Goal: Task Accomplishment & Management: Complete application form

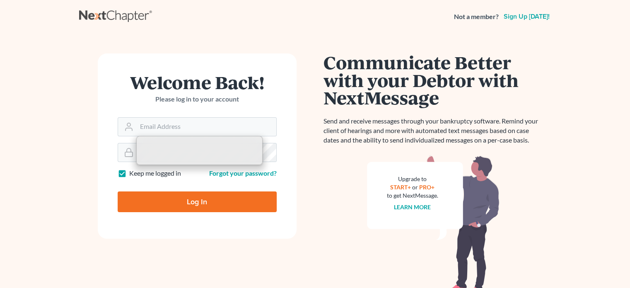
type input "[EMAIL_ADDRESS][DOMAIN_NAME]"
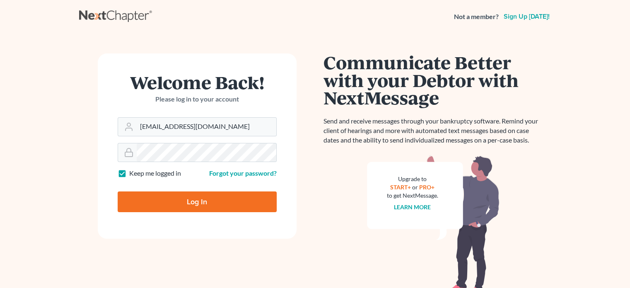
click at [170, 201] on input "Log In" at bounding box center [197, 201] width 159 height 21
type input "Thinking..."
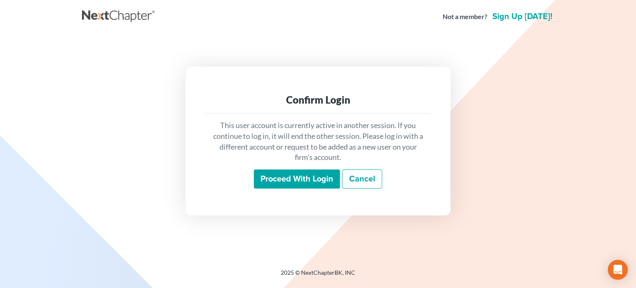
click at [306, 178] on input "Proceed with login" at bounding box center [297, 178] width 86 height 19
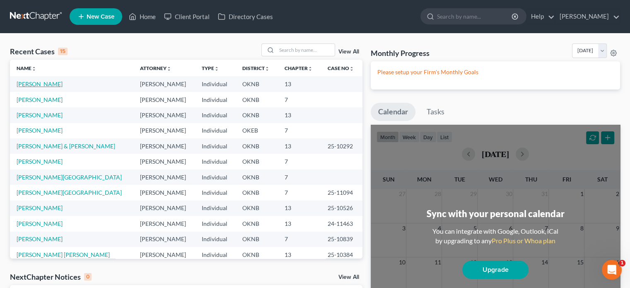
click at [39, 85] on link "Sharp, Resia" at bounding box center [40, 83] width 46 height 7
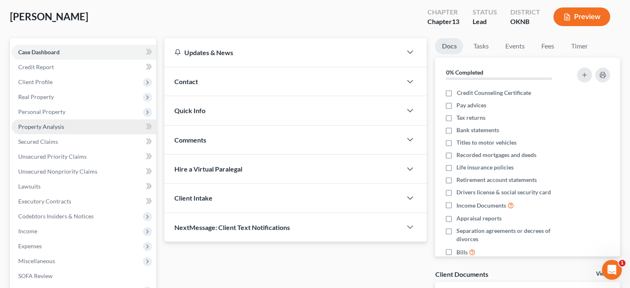
scroll to position [124, 0]
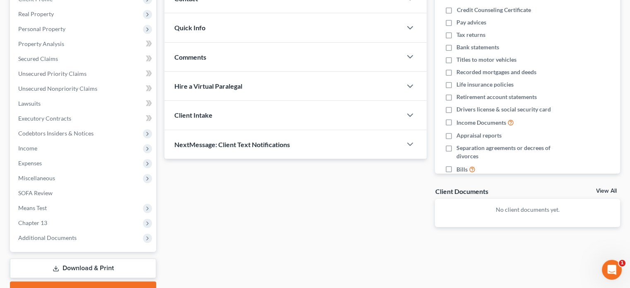
click at [134, 269] on link "Download & Print" at bounding box center [83, 267] width 146 height 19
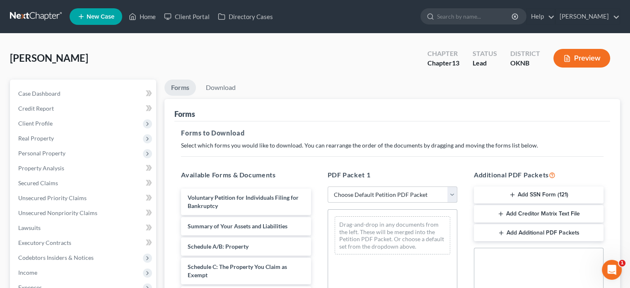
click at [454, 195] on select "Choose Default Petition PDF Packet Complete Bankruptcy Petition (all forms and …" at bounding box center [393, 194] width 130 height 17
select select "0"
click at [328, 186] on select "Choose Default Petition PDF Packet Complete Bankruptcy Petition (all forms and …" at bounding box center [393, 194] width 130 height 17
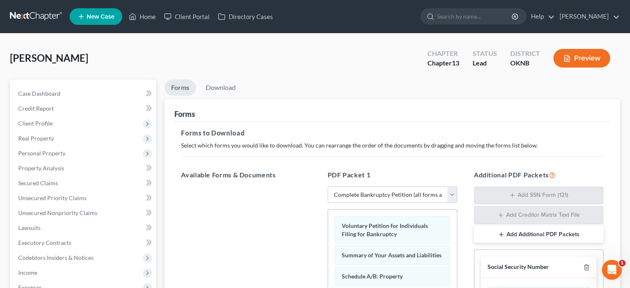
click at [451, 197] on select "Choose Default Petition PDF Packet Complete Bankruptcy Petition (all forms and …" at bounding box center [393, 194] width 130 height 17
click at [328, 186] on select "Choose Default Petition PDF Packet Complete Bankruptcy Petition (all forms and …" at bounding box center [393, 194] width 130 height 17
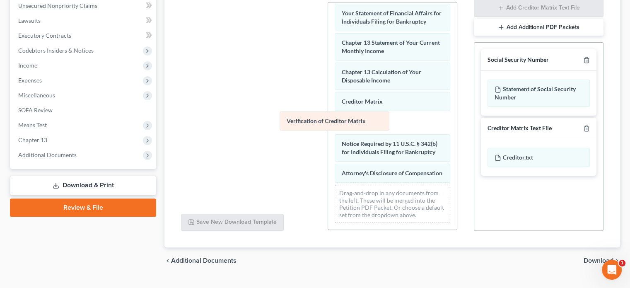
scroll to position [280, 0]
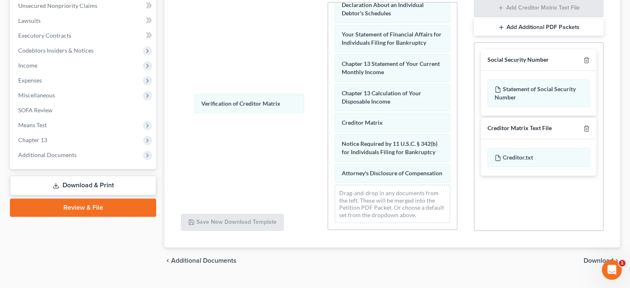
drag, startPoint x: 362, startPoint y: 112, endPoint x: 219, endPoint y: 96, distance: 144.6
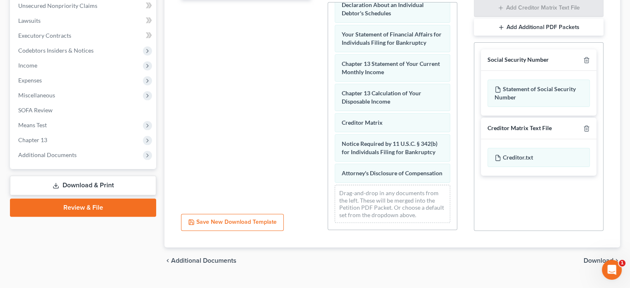
scroll to position [0, 0]
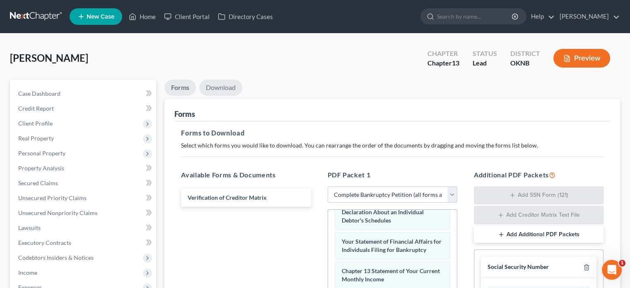
click at [229, 87] on link "Download" at bounding box center [220, 88] width 43 height 16
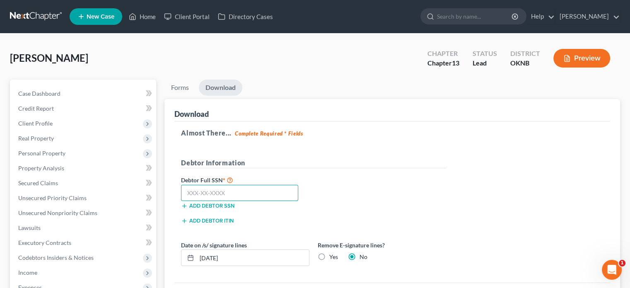
click at [187, 195] on input "text" at bounding box center [239, 193] width 117 height 17
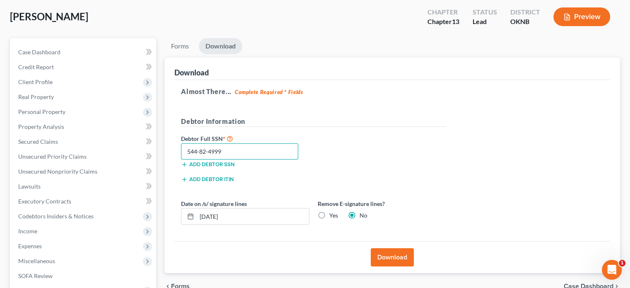
scroll to position [83, 0]
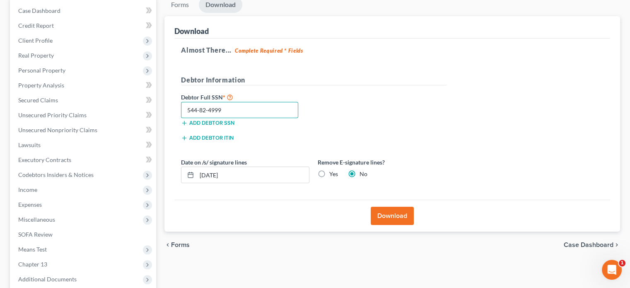
type input "544-82-4999"
click at [394, 215] on button "Download" at bounding box center [392, 216] width 43 height 18
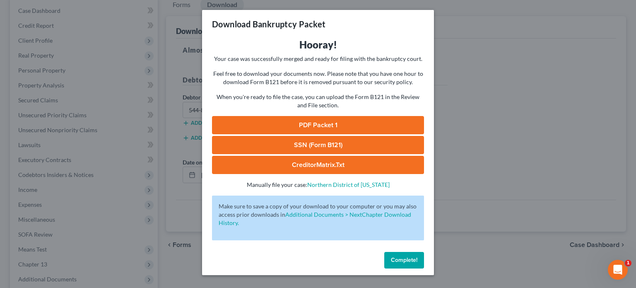
click at [406, 259] on span "Complete!" at bounding box center [404, 259] width 27 height 7
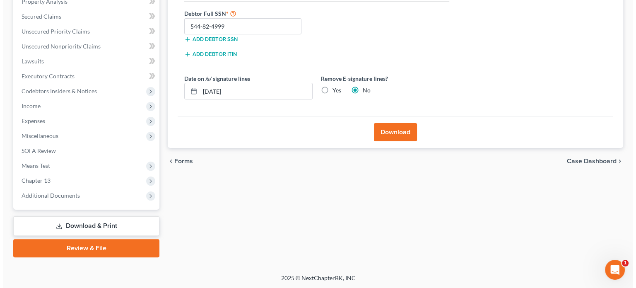
scroll to position [0, 0]
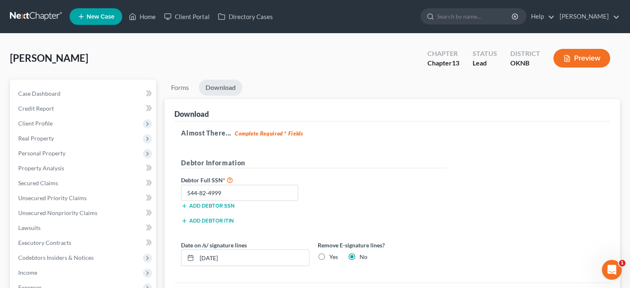
click at [600, 56] on button "Preview" at bounding box center [581, 58] width 57 height 19
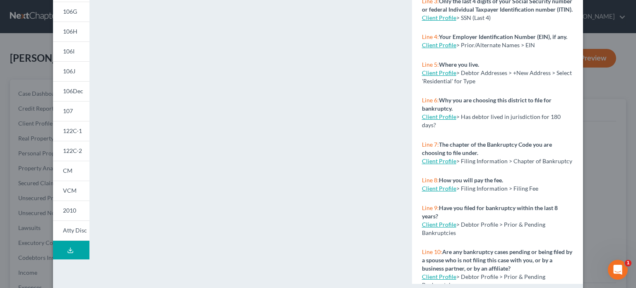
scroll to position [179, 0]
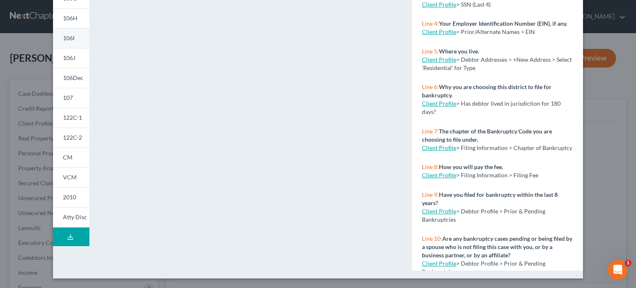
click at [70, 39] on span "106I" at bounding box center [69, 37] width 12 height 7
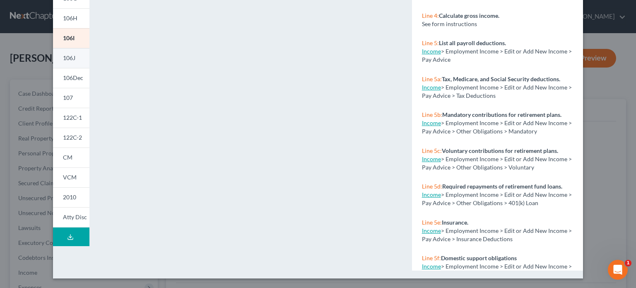
click at [70, 67] on link "106J" at bounding box center [71, 58] width 36 height 20
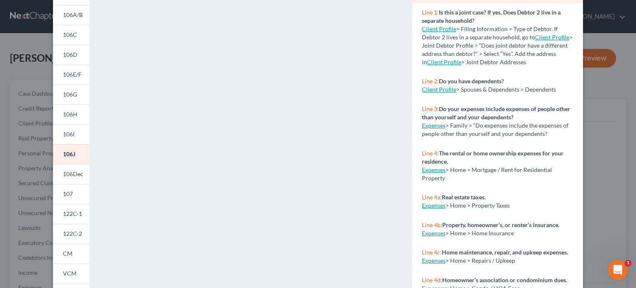
scroll to position [0, 0]
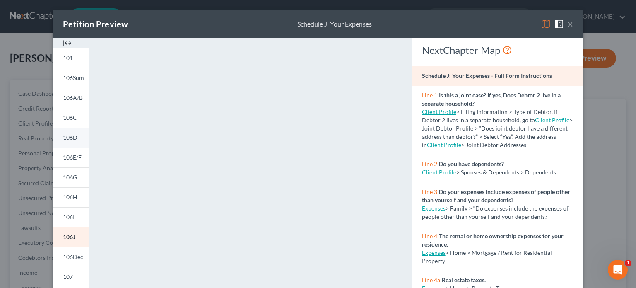
click at [68, 138] on span "106D" at bounding box center [70, 137] width 14 height 7
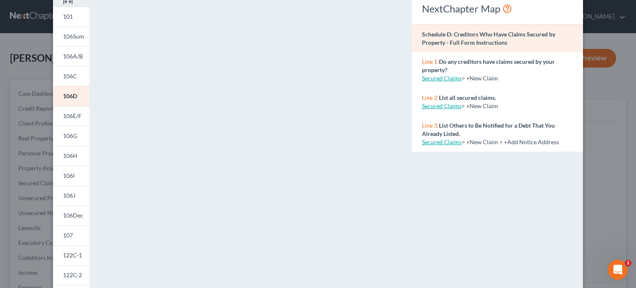
scroll to position [124, 0]
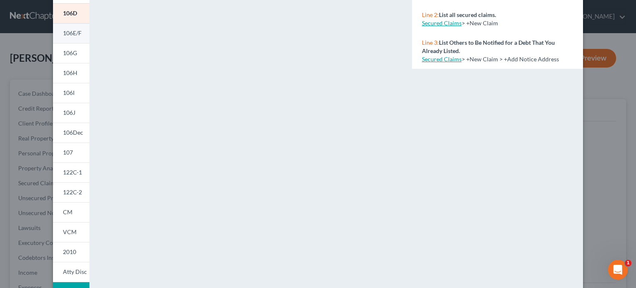
click at [70, 34] on span "106E/F" at bounding box center [72, 32] width 19 height 7
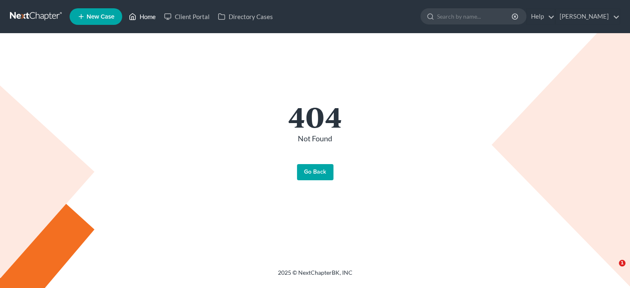
click at [146, 19] on link "Home" at bounding box center [142, 16] width 35 height 15
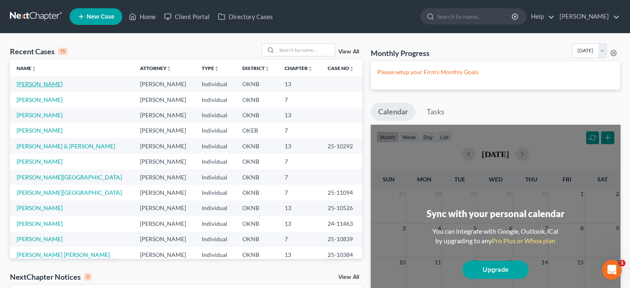
click at [43, 85] on link "[PERSON_NAME]" at bounding box center [40, 83] width 46 height 7
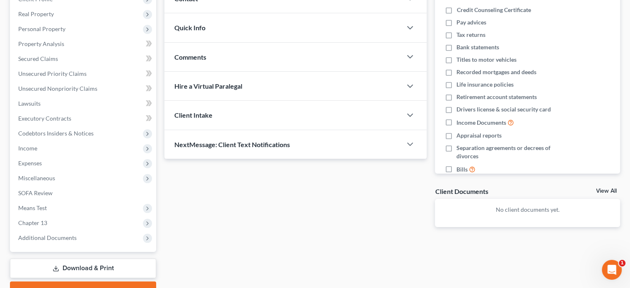
scroll to position [166, 0]
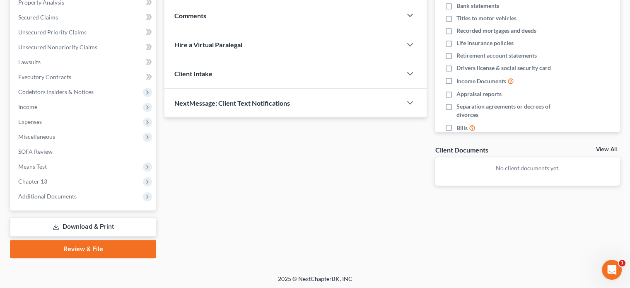
click at [126, 232] on link "Download & Print" at bounding box center [83, 226] width 146 height 19
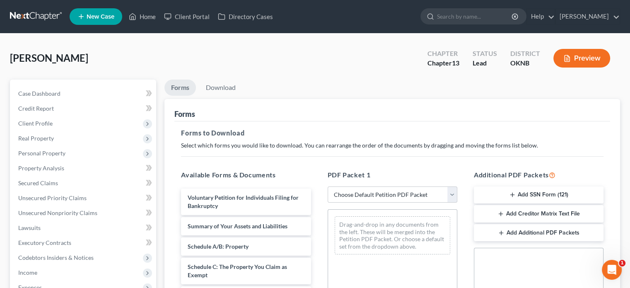
scroll to position [83, 0]
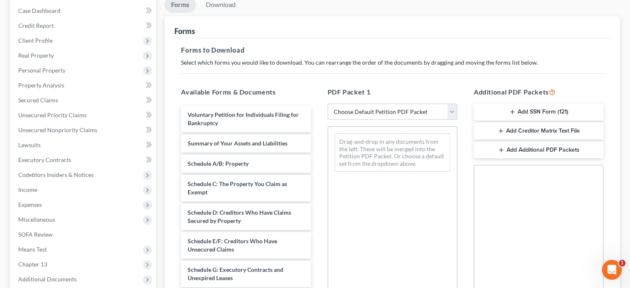
click at [536, 133] on button "Add Creditor Matrix Text File" at bounding box center [539, 130] width 130 height 17
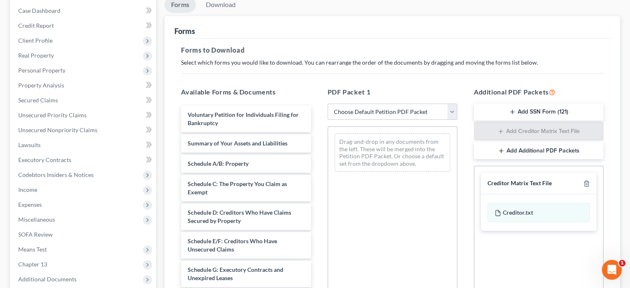
drag, startPoint x: 526, startPoint y: 215, endPoint x: 576, endPoint y: 240, distance: 56.3
click at [576, 240] on div "Social Security Number Statement of Social Security Number Creditor Matrix Text…" at bounding box center [539, 260] width 130 height 188
click at [117, 125] on link "Unsecured Nonpriority Claims" at bounding box center [84, 130] width 145 height 15
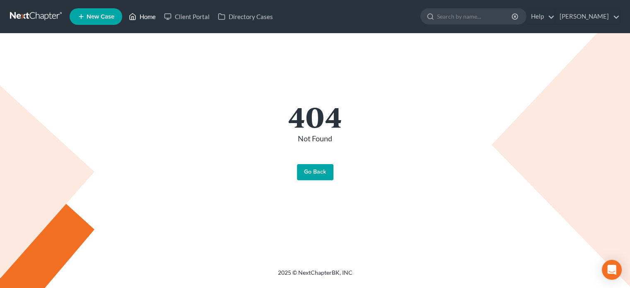
click at [143, 17] on link "Home" at bounding box center [142, 16] width 35 height 15
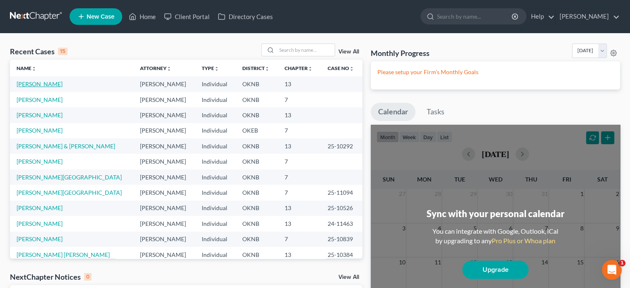
click at [42, 83] on link "[PERSON_NAME]" at bounding box center [40, 83] width 46 height 7
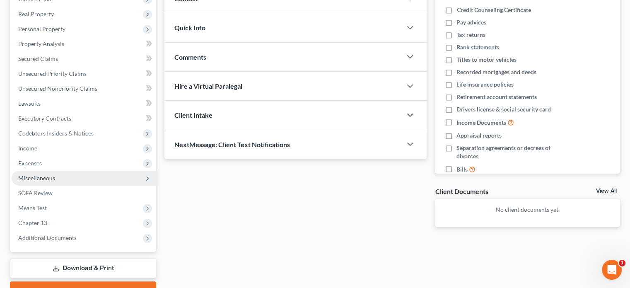
scroll to position [167, 0]
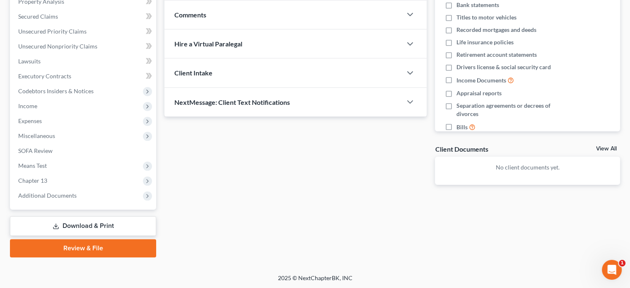
click at [120, 250] on link "Review & File" at bounding box center [83, 248] width 146 height 18
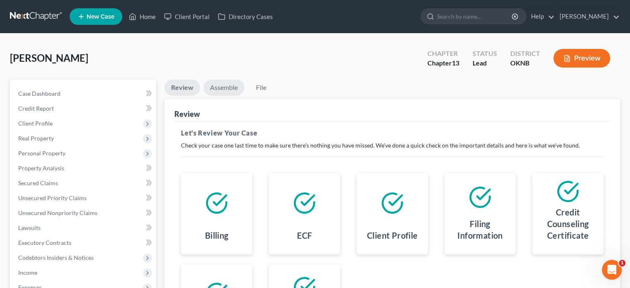
click at [225, 89] on link "Assemble" at bounding box center [223, 88] width 41 height 16
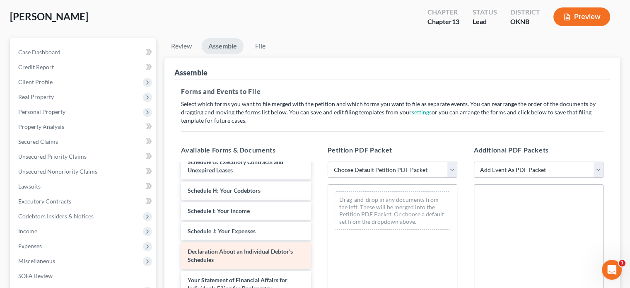
scroll to position [207, 0]
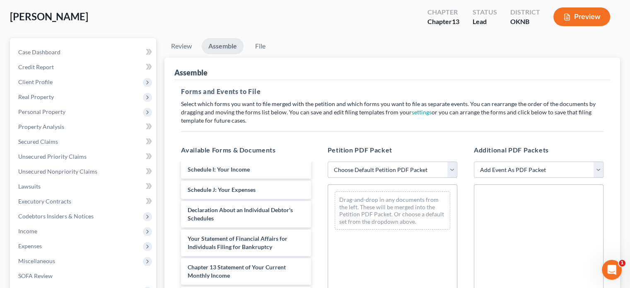
click at [454, 172] on select "Choose Default Petition PDF Packet Emergency Filing (Voluntary Petition and Cre…" at bounding box center [393, 170] width 130 height 17
select select "1"
click at [328, 162] on select "Choose Default Petition PDF Packet Emergency Filing (Voluntary Petition and Cre…" at bounding box center [393, 170] width 130 height 17
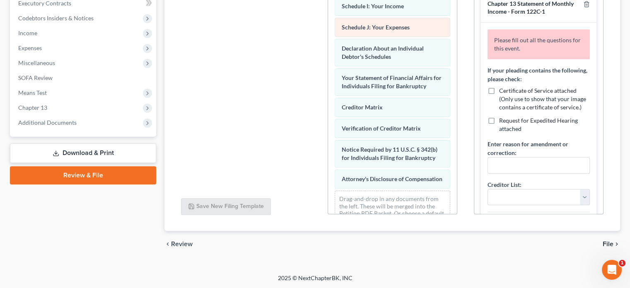
scroll to position [242, 0]
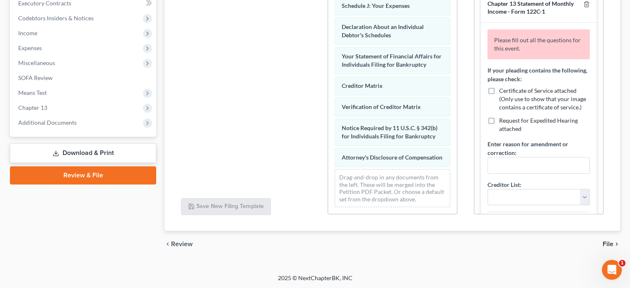
click at [323, 104] on div "Petition PDF Packet Choose Default Petition PDF Packet Emergency Filing (Volunt…" at bounding box center [392, 80] width 146 height 281
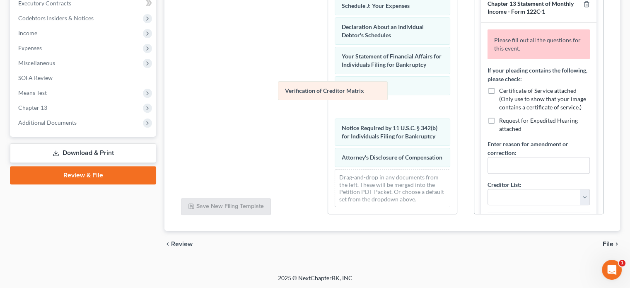
scroll to position [221, 0]
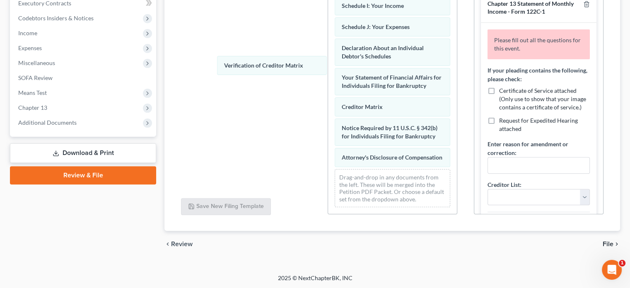
drag, startPoint x: 345, startPoint y: 100, endPoint x: 225, endPoint y: 65, distance: 125.3
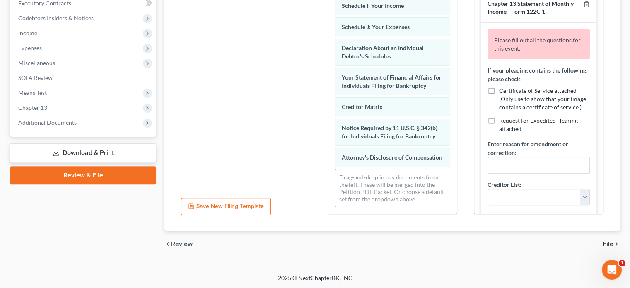
scroll to position [157, 0]
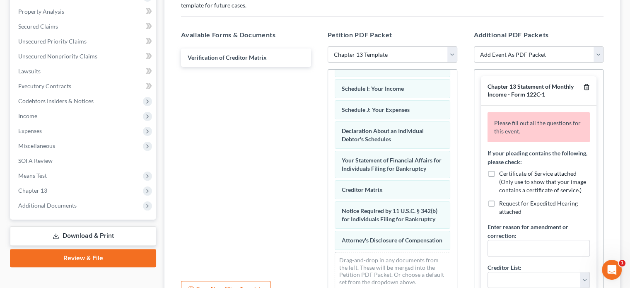
click at [583, 88] on icon "button" at bounding box center [586, 87] width 7 height 7
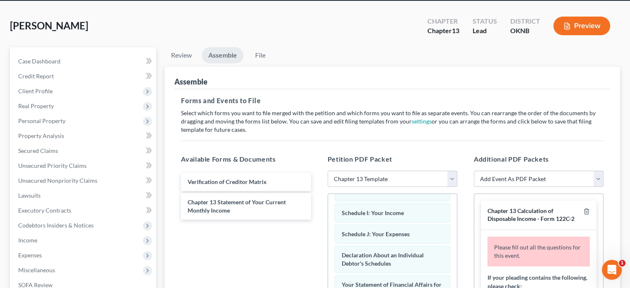
scroll to position [0, 0]
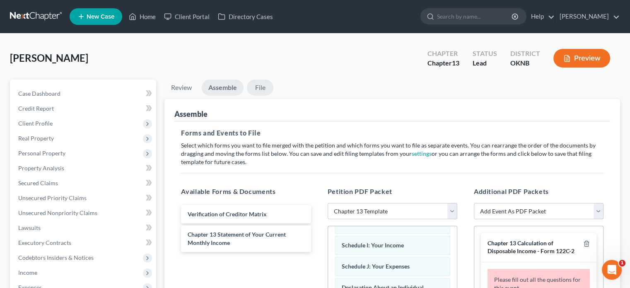
click at [258, 90] on link "File" at bounding box center [260, 88] width 27 height 16
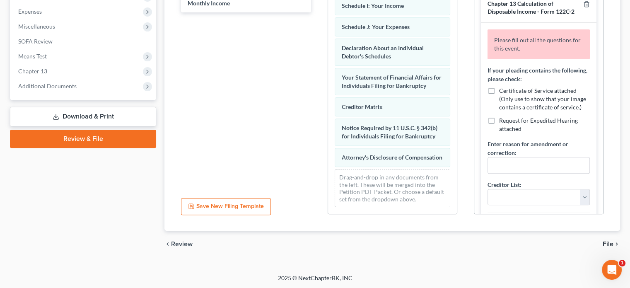
scroll to position [81, 0]
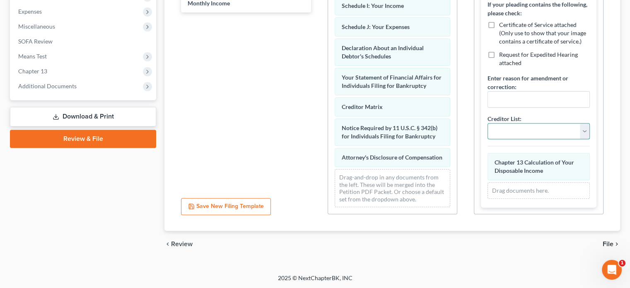
click at [579, 129] on select "Addendum to Additional to Amendment to Corrected Corrected Amended Corrected Am…" at bounding box center [539, 131] width 102 height 17
select select "15"
click at [488, 123] on select "Addendum to Additional to Amendment to Corrected Corrected Amended Corrected Am…" at bounding box center [539, 131] width 102 height 17
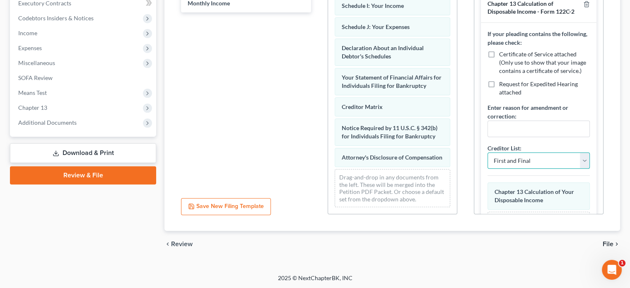
scroll to position [198, 0]
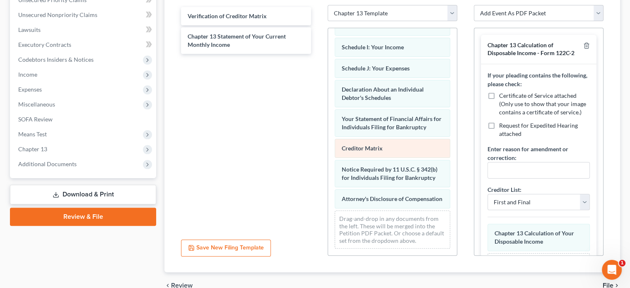
click at [374, 145] on span "Creditor Matrix" at bounding box center [362, 148] width 41 height 7
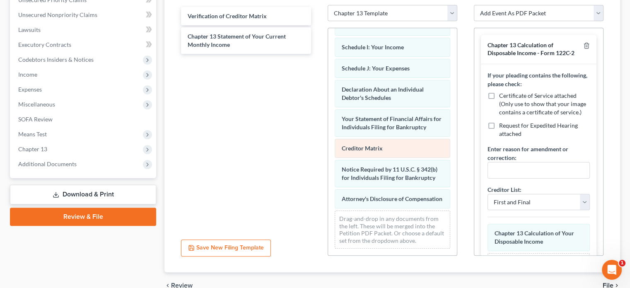
click at [374, 145] on span "Creditor Matrix" at bounding box center [362, 148] width 41 height 7
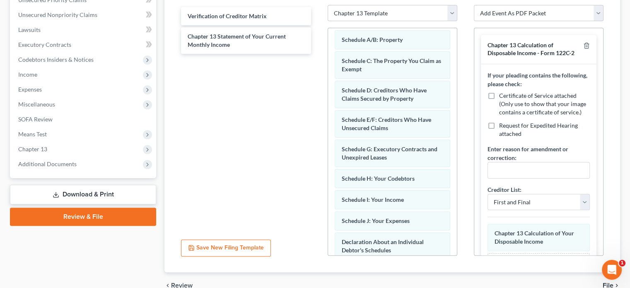
scroll to position [0, 0]
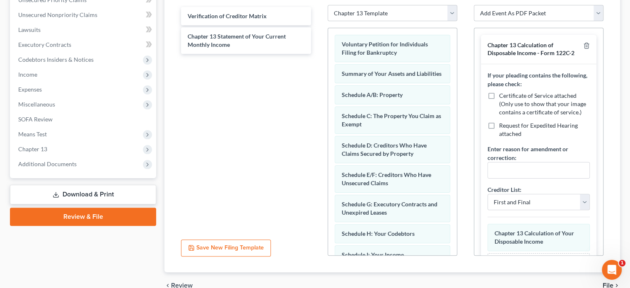
click at [601, 13] on select "Add Event As PDF Packet Assumption of Lease Agreement Balance Sheet Cash Flow S…" at bounding box center [539, 13] width 130 height 17
click at [212, 206] on div "Verification of Creditor Matrix Chapter 13 Statement of Your Current Monthly In…" at bounding box center [245, 119] width 143 height 228
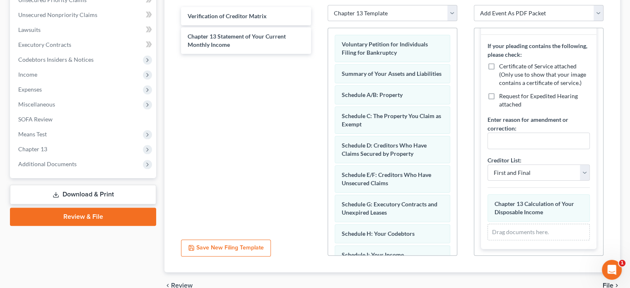
scroll to position [239, 0]
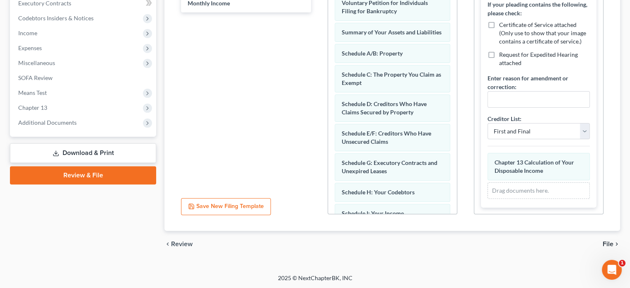
click at [143, 176] on link "Review & File" at bounding box center [83, 175] width 146 height 18
click at [145, 177] on link "Review & File" at bounding box center [83, 175] width 146 height 18
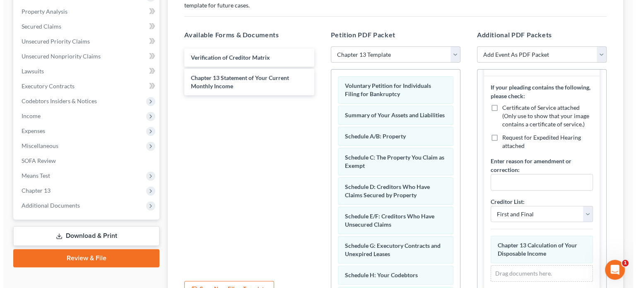
scroll to position [74, 0]
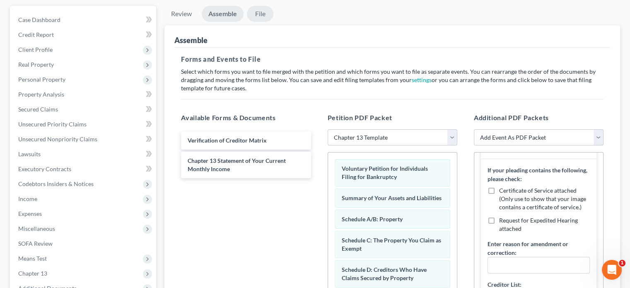
click at [260, 14] on link "File" at bounding box center [260, 14] width 27 height 16
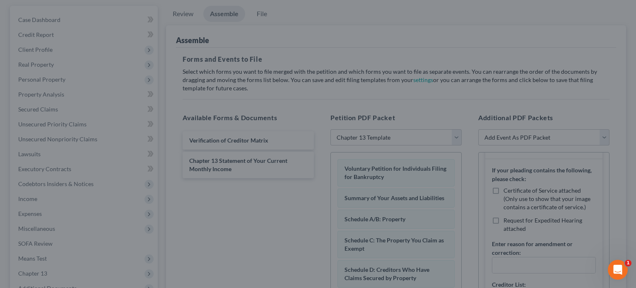
click at [190, 187] on div "Ready to File Your Case? Please make sure your packet is properly assembled bef…" at bounding box center [318, 144] width 636 height 288
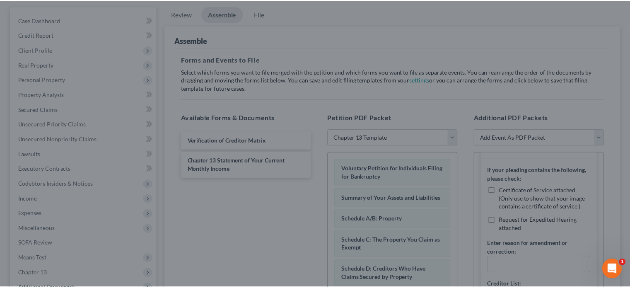
scroll to position [28, 0]
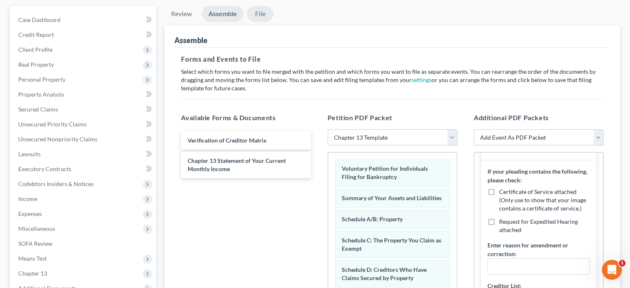
click at [253, 12] on link "File" at bounding box center [260, 14] width 27 height 16
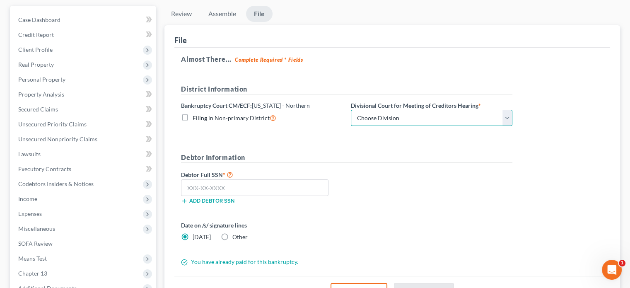
click at [508, 117] on select "Choose Division [GEOGRAPHIC_DATA]" at bounding box center [432, 118] width 162 height 17
select select "0"
click at [351, 110] on select "Choose Division [GEOGRAPHIC_DATA]" at bounding box center [432, 118] width 162 height 17
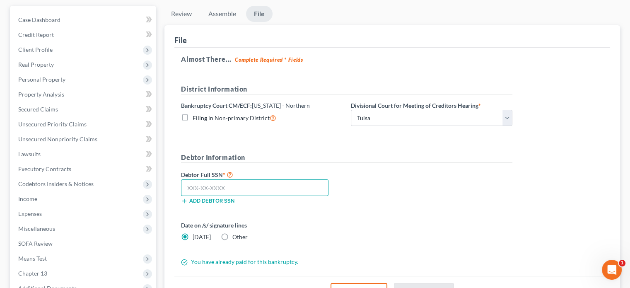
click at [192, 187] on input "text" at bounding box center [254, 187] width 147 height 17
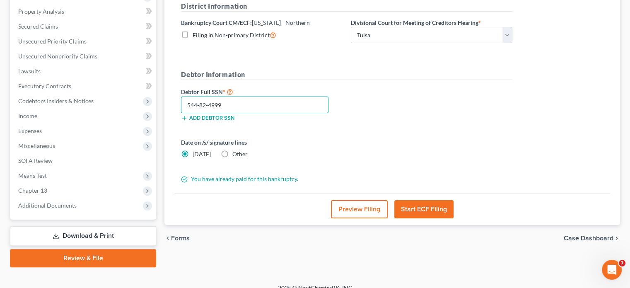
type input "544-82-4999"
click at [413, 210] on button "Start ECF Filing" at bounding box center [423, 209] width 59 height 18
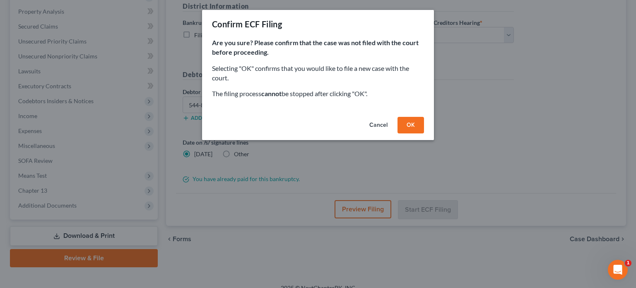
click at [410, 124] on button "OK" at bounding box center [411, 125] width 27 height 17
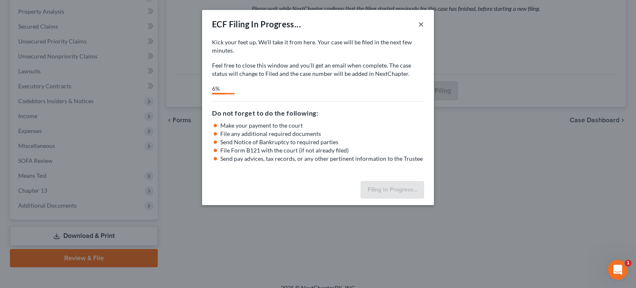
click at [421, 24] on button "×" at bounding box center [421, 24] width 6 height 10
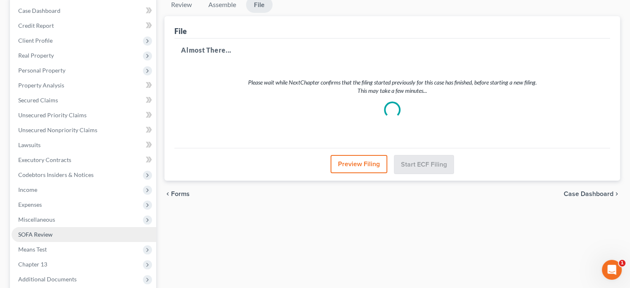
scroll to position [166, 0]
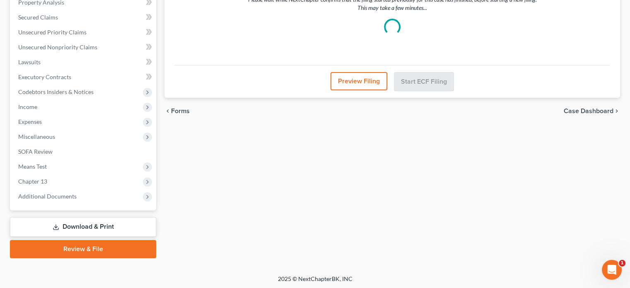
click at [88, 226] on link "Download & Print" at bounding box center [83, 226] width 146 height 19
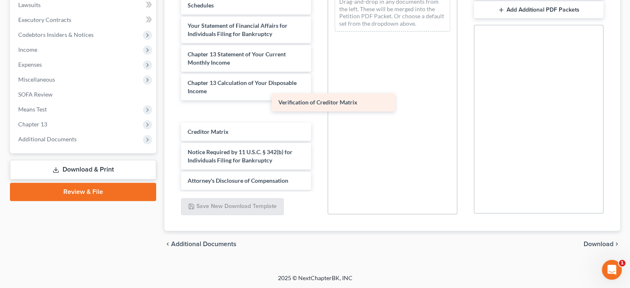
scroll to position [202, 0]
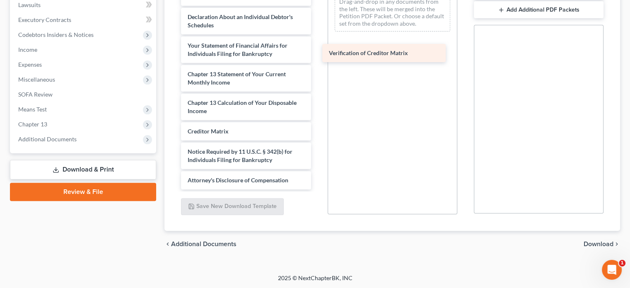
drag, startPoint x: 235, startPoint y: 128, endPoint x: 378, endPoint y: 47, distance: 164.6
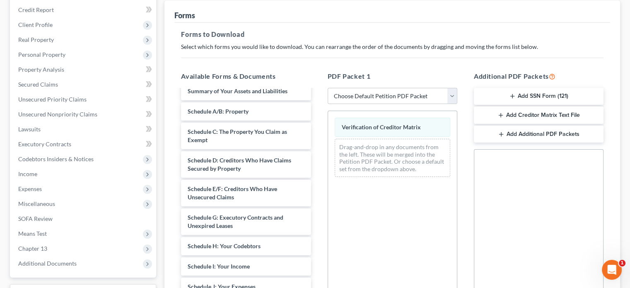
scroll to position [0, 0]
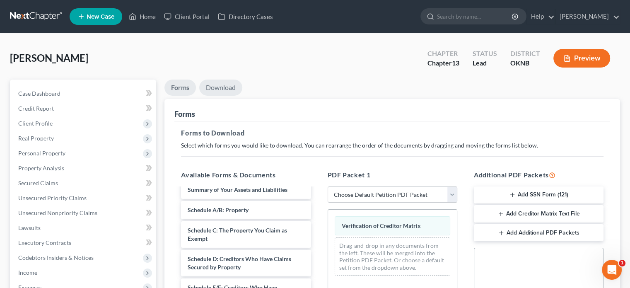
click at [222, 87] on link "Download" at bounding box center [220, 88] width 43 height 16
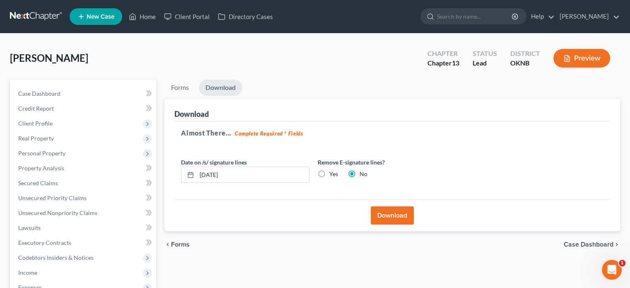
click at [393, 217] on button "Download" at bounding box center [392, 215] width 43 height 18
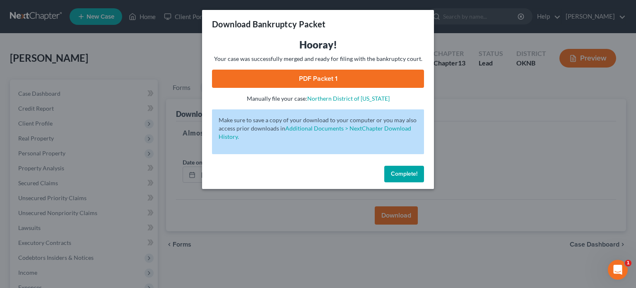
click at [311, 78] on link "PDF Packet 1" at bounding box center [318, 79] width 212 height 18
click at [404, 172] on span "Complete!" at bounding box center [404, 173] width 27 height 7
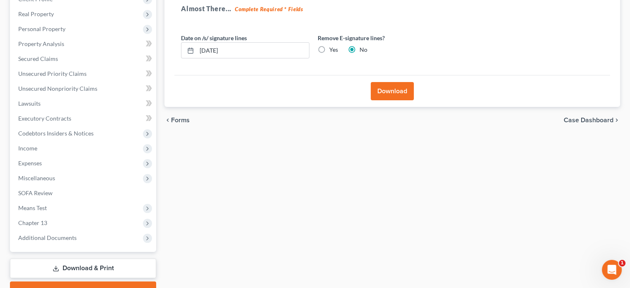
scroll to position [166, 0]
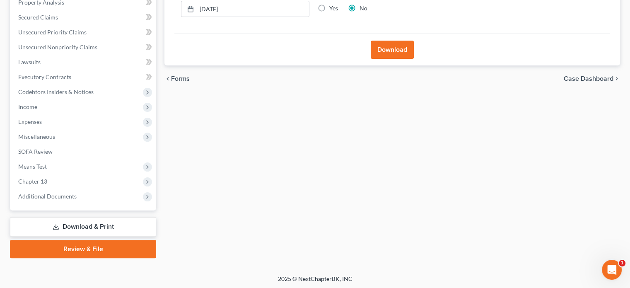
click at [96, 225] on link "Download & Print" at bounding box center [83, 226] width 146 height 19
click at [97, 227] on link "Download & Print" at bounding box center [83, 226] width 146 height 19
click at [108, 225] on link "Download & Print" at bounding box center [83, 226] width 146 height 19
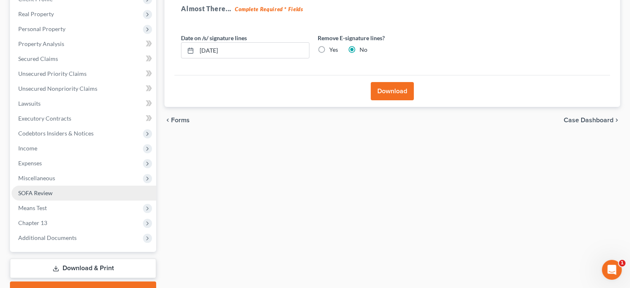
scroll to position [167, 0]
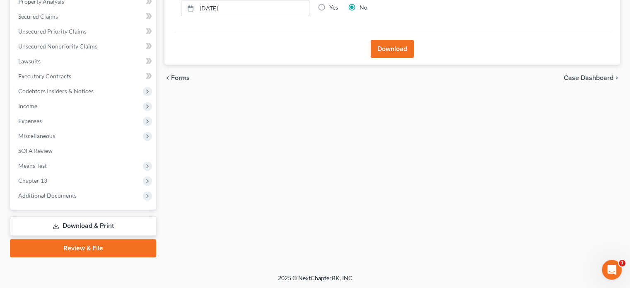
click at [69, 225] on link "Download & Print" at bounding box center [83, 225] width 146 height 19
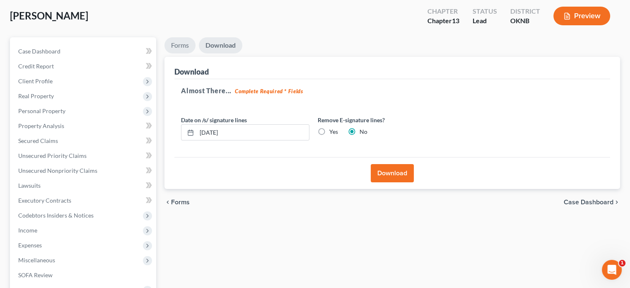
click at [176, 45] on link "Forms" at bounding box center [179, 45] width 31 height 16
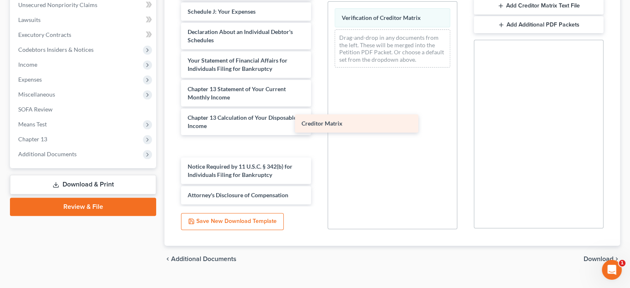
scroll to position [181, 0]
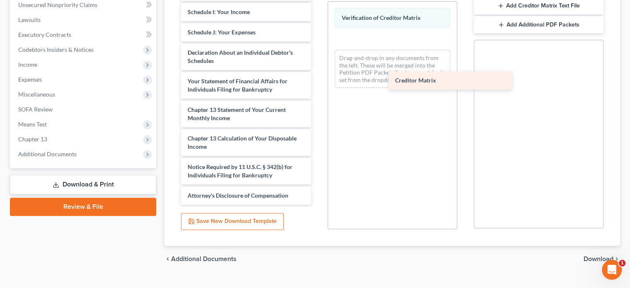
drag, startPoint x: 233, startPoint y: 144, endPoint x: 440, endPoint y: 76, distance: 218.0
click at [317, 78] on div "Creditor Matrix Voluntary Petition for Individuals Filing for Bankruptcy Summar…" at bounding box center [245, 2] width 143 height 406
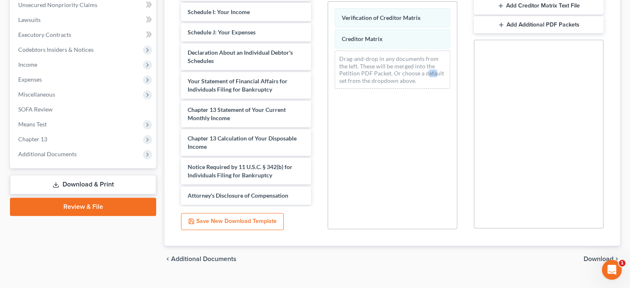
drag, startPoint x: 410, startPoint y: 73, endPoint x: 402, endPoint y: 72, distance: 7.5
click at [402, 72] on div "Drag-and-drop in any documents from the left. These will be merged into the Pet…" at bounding box center [393, 70] width 116 height 38
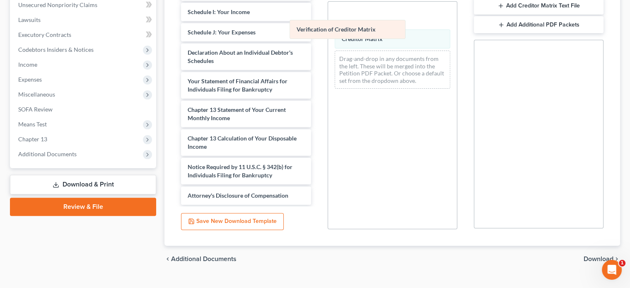
scroll to position [202, 0]
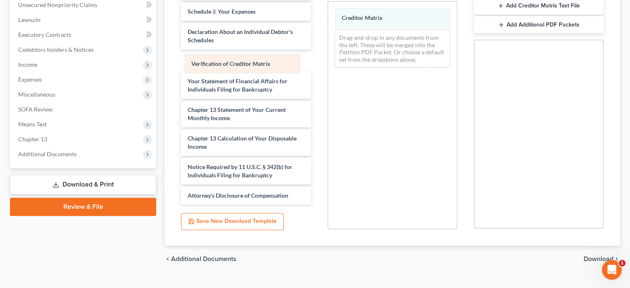
drag, startPoint x: 386, startPoint y: 11, endPoint x: 217, endPoint y: 60, distance: 175.7
click at [328, 62] on div "Verification of Creditor Matrix Verification of Creditor Matrix Creditor Matrix…" at bounding box center [392, 38] width 129 height 72
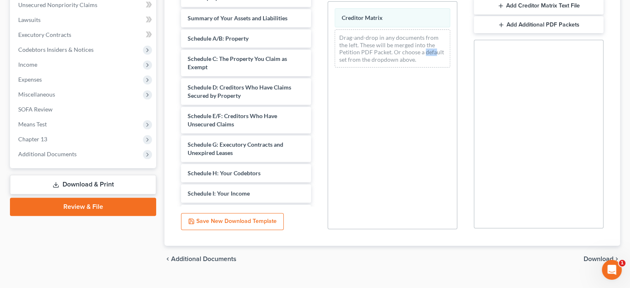
scroll to position [1, 0]
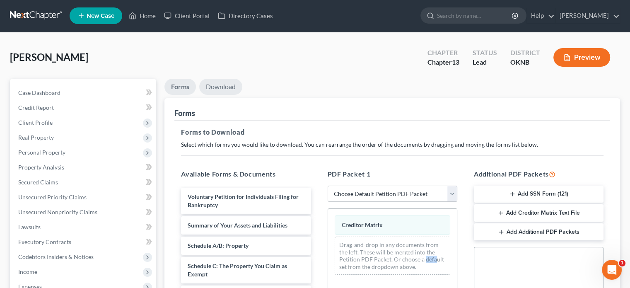
click at [229, 86] on link "Download" at bounding box center [220, 87] width 43 height 16
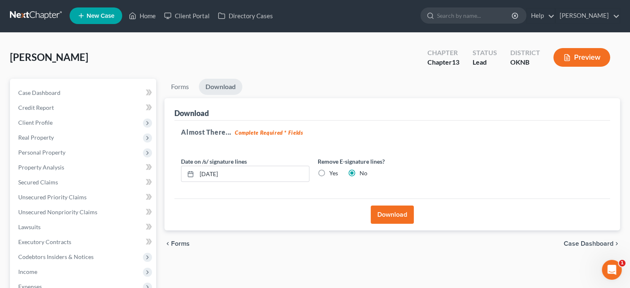
click at [385, 214] on button "Download" at bounding box center [392, 214] width 43 height 18
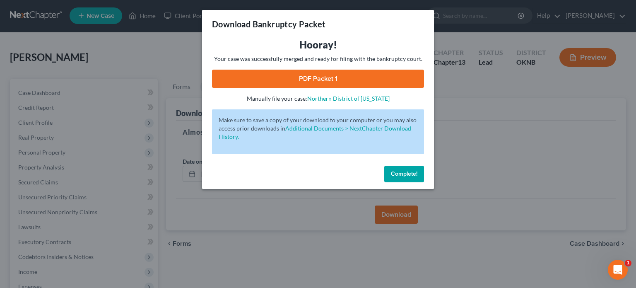
click at [334, 75] on link "PDF Packet 1" at bounding box center [318, 79] width 212 height 18
click at [403, 176] on span "Complete!" at bounding box center [404, 173] width 27 height 7
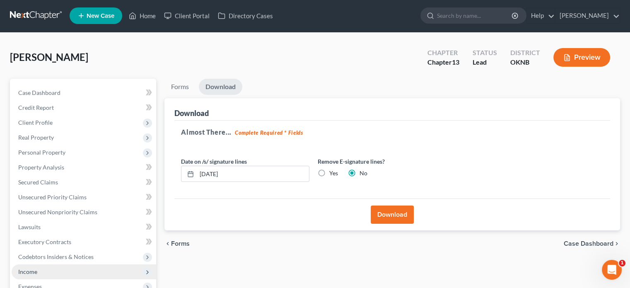
scroll to position [167, 0]
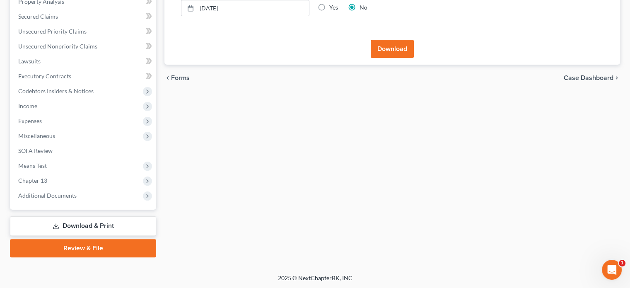
click at [60, 225] on link "Download & Print" at bounding box center [83, 225] width 146 height 19
click at [76, 249] on link "Review & File" at bounding box center [83, 248] width 146 height 18
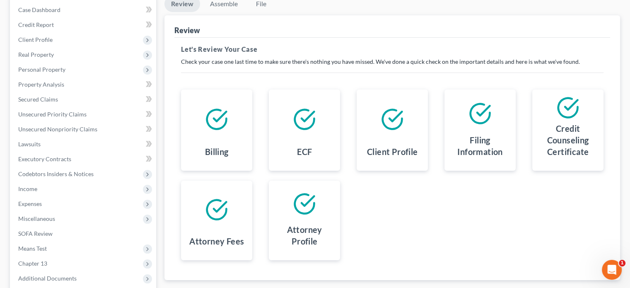
scroll to position [167, 0]
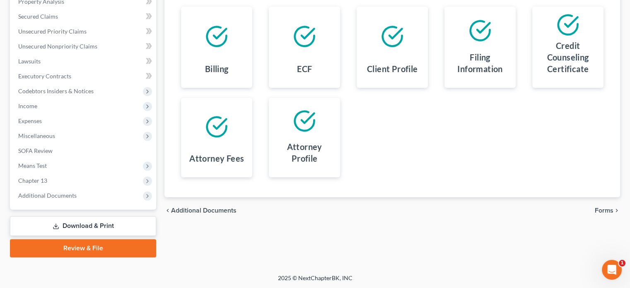
click at [86, 229] on link "Download & Print" at bounding box center [83, 225] width 146 height 19
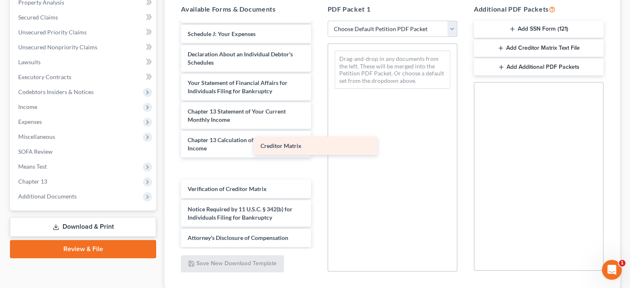
scroll to position [202, 0]
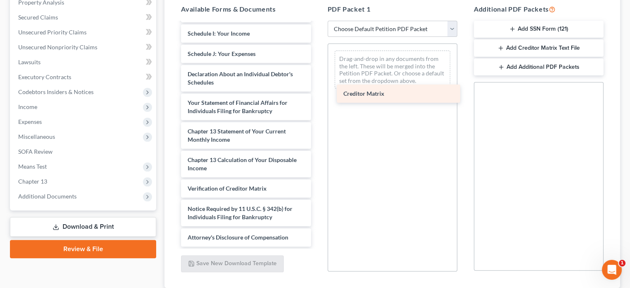
drag, startPoint x: 221, startPoint y: 169, endPoint x: 377, endPoint y: 95, distance: 172.5
click at [317, 95] on div "Creditor Matrix Voluntary Petition for Individuals Filing for Bankruptcy Summar…" at bounding box center [245, 34] width 143 height 426
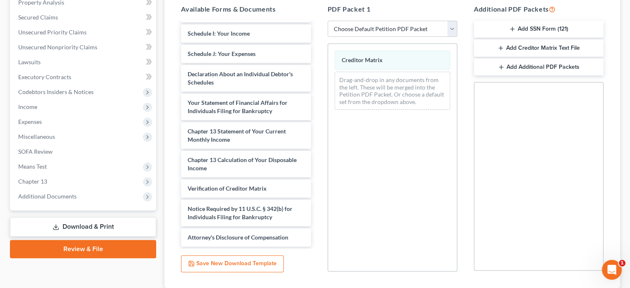
click at [519, 49] on button "Add Creditor Matrix Text File" at bounding box center [539, 47] width 130 height 17
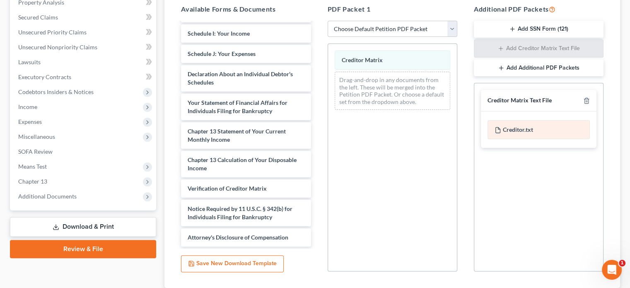
click at [507, 129] on div "Creditor.txt" at bounding box center [539, 129] width 102 height 19
click at [506, 129] on div "Creditor.txt" at bounding box center [539, 129] width 102 height 19
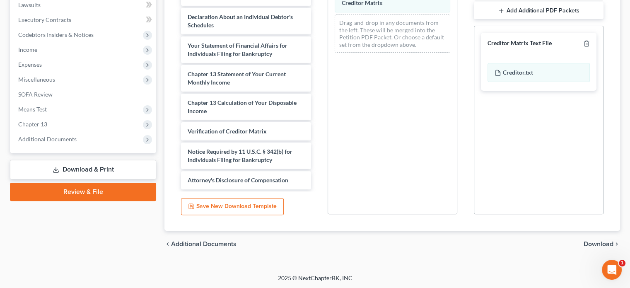
click at [595, 243] on span "Download" at bounding box center [599, 244] width 30 height 7
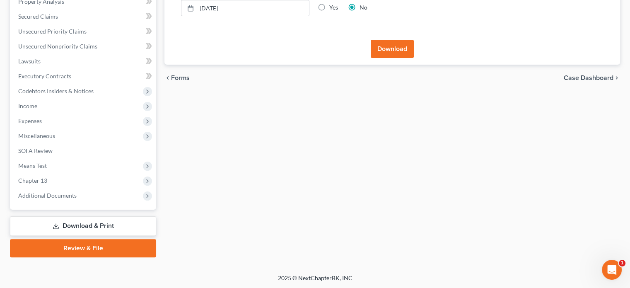
click at [396, 51] on button "Download" at bounding box center [392, 49] width 43 height 18
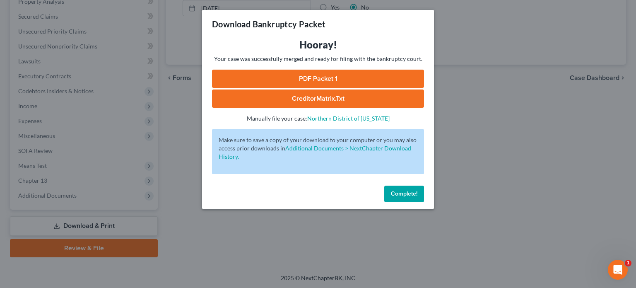
click at [394, 192] on span "Complete!" at bounding box center [404, 193] width 27 height 7
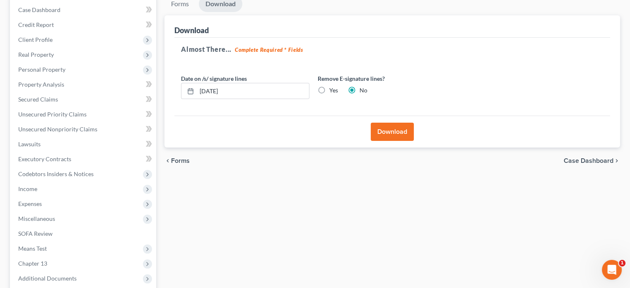
scroll to position [125, 0]
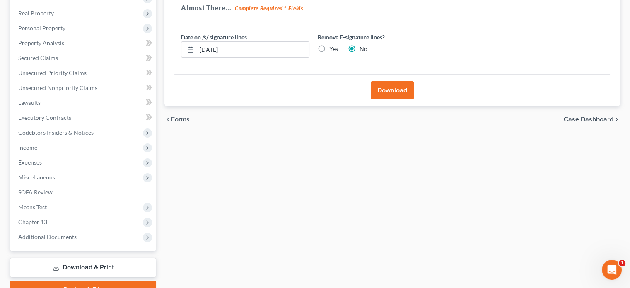
click at [392, 92] on button "Download" at bounding box center [392, 90] width 43 height 18
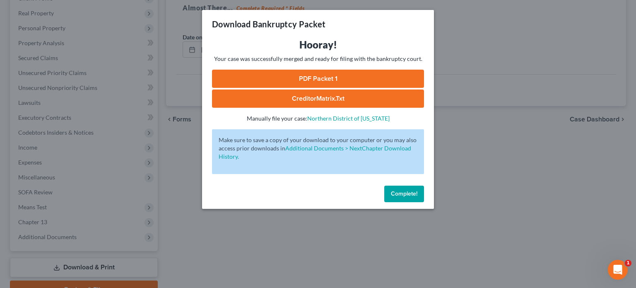
click at [401, 192] on span "Complete!" at bounding box center [404, 193] width 27 height 7
